Goal: Find specific page/section: Find specific page/section

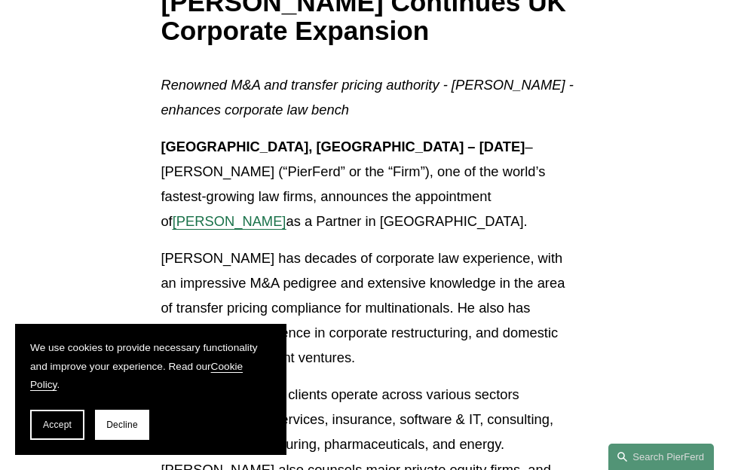
scroll to position [377, 0]
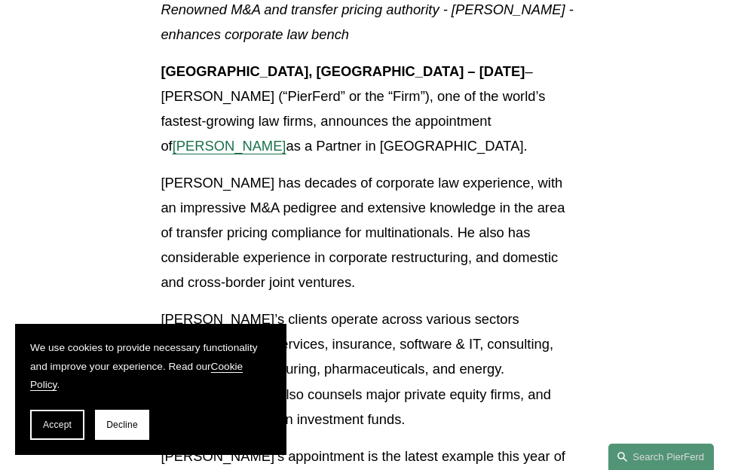
drag, startPoint x: 74, startPoint y: 417, endPoint x: 121, endPoint y: 381, distance: 59.7
click at [81, 415] on button "Accept" at bounding box center [57, 425] width 54 height 30
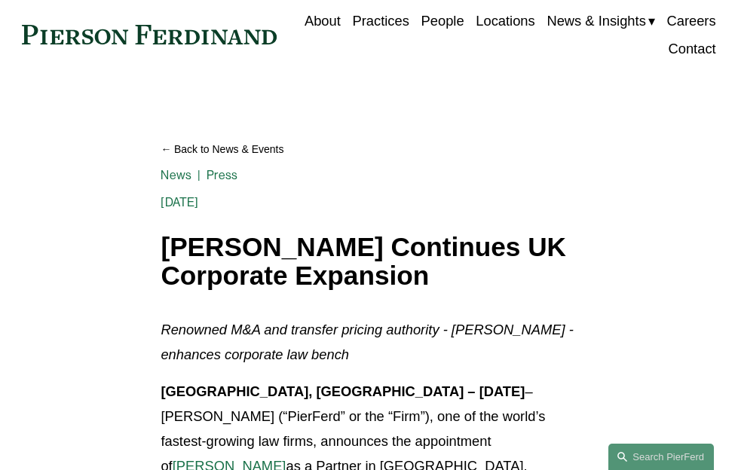
scroll to position [0, 0]
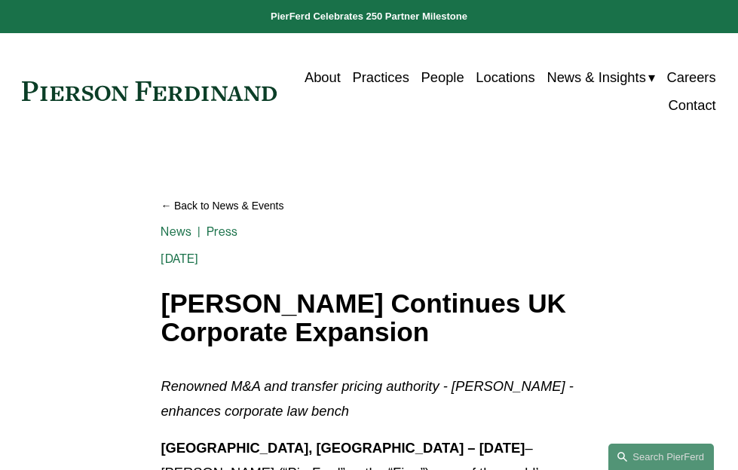
click at [428, 75] on link "People" at bounding box center [442, 77] width 43 height 28
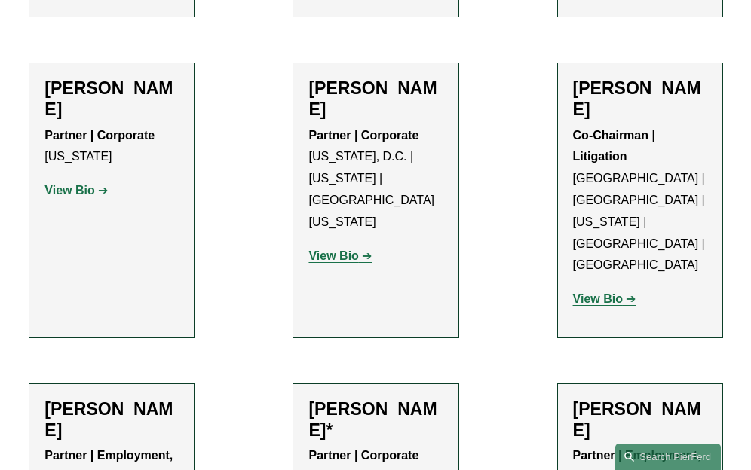
scroll to position [7163, 0]
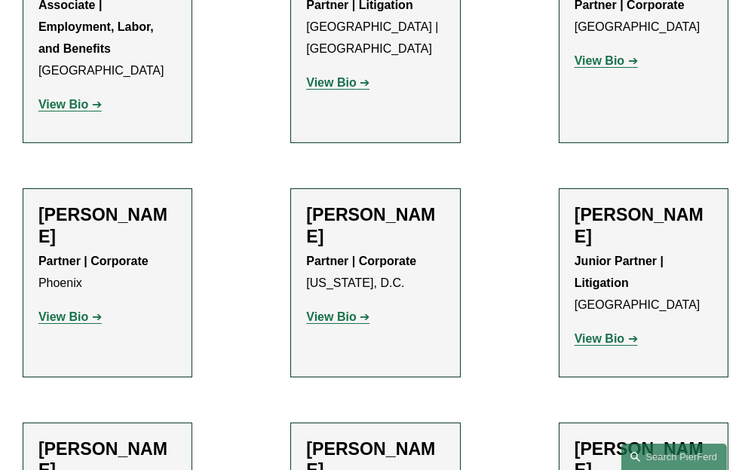
scroll to position [8143, 0]
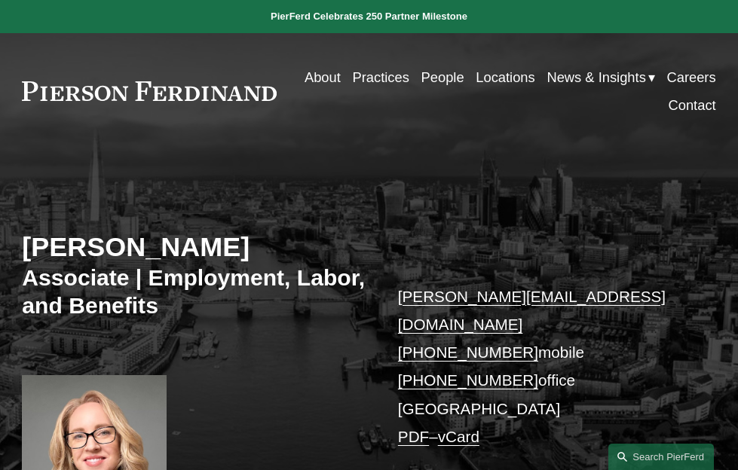
scroll to position [151, 0]
